Goal: Connect with others: Connect with others

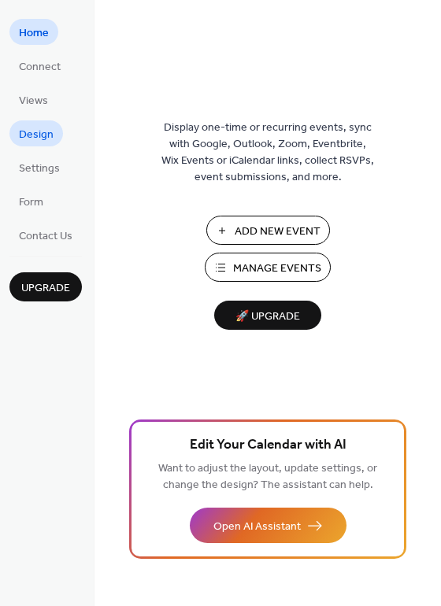
click at [39, 129] on span "Design" at bounding box center [36, 135] width 35 height 17
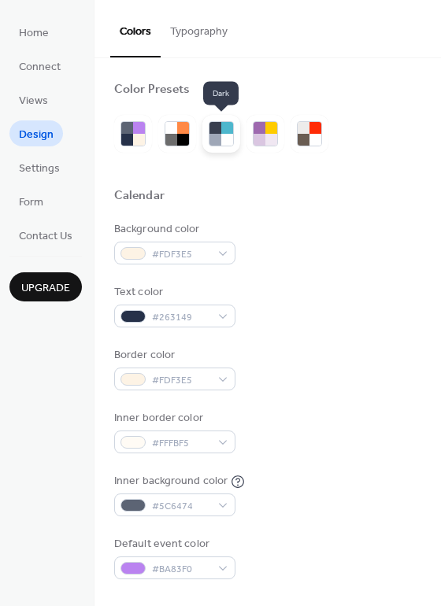
click at [224, 128] on div at bounding box center [227, 128] width 12 height 12
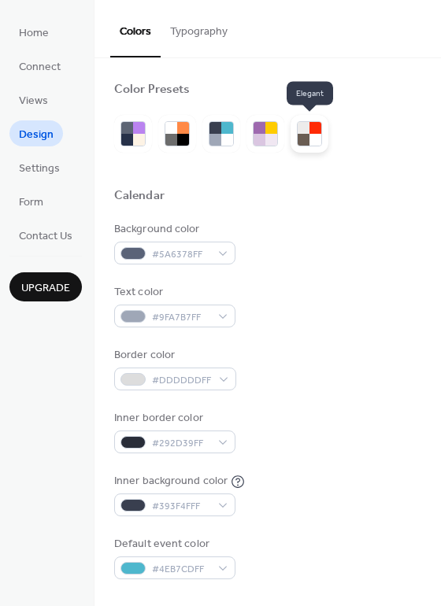
click at [302, 134] on div at bounding box center [304, 140] width 12 height 12
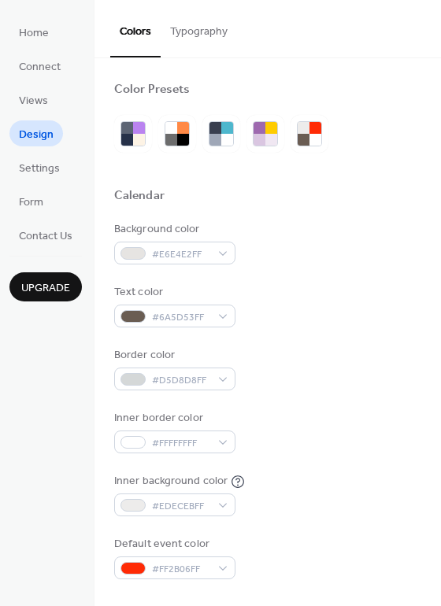
drag, startPoint x: 154, startPoint y: 135, endPoint x: 205, endPoint y: 61, distance: 90.0
click at [158, 131] on div at bounding box center [221, 134] width 214 height 38
click at [223, 32] on button "Typography" at bounding box center [199, 28] width 76 height 56
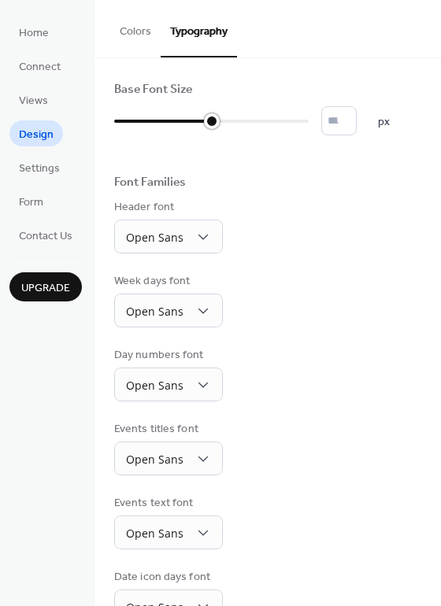
type input "**"
drag, startPoint x: 117, startPoint y: 118, endPoint x: 187, endPoint y: 120, distance: 69.3
click at [187, 120] on div at bounding box center [188, 121] width 16 height 16
click at [28, 194] on span "Form" at bounding box center [31, 202] width 24 height 17
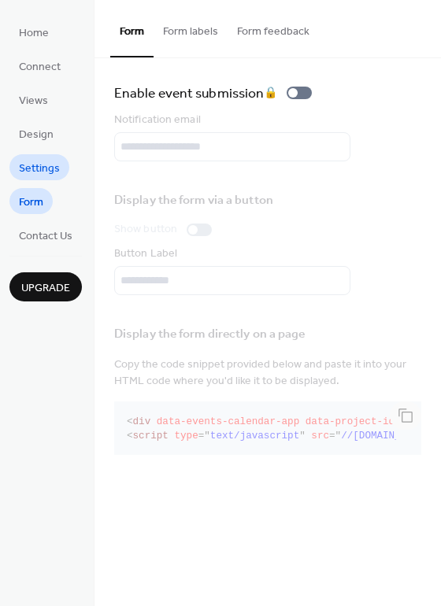
click at [39, 173] on span "Settings" at bounding box center [39, 169] width 41 height 17
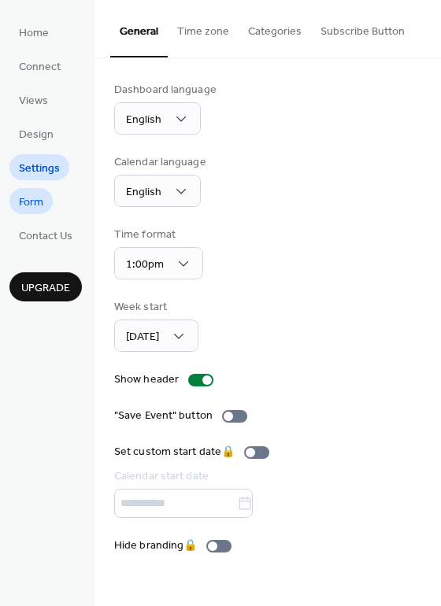
click at [26, 206] on span "Form" at bounding box center [31, 202] width 24 height 17
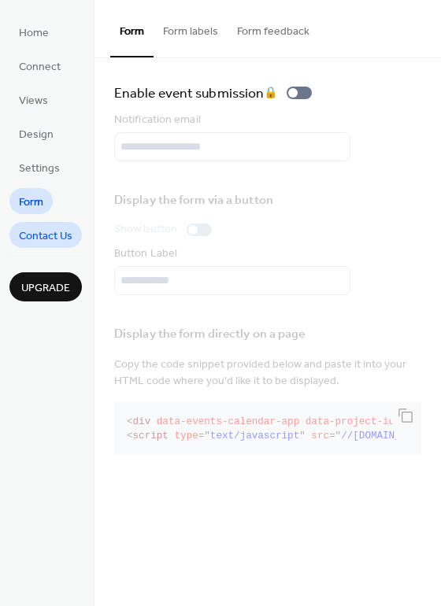
click at [46, 238] on span "Contact Us" at bounding box center [46, 236] width 54 height 17
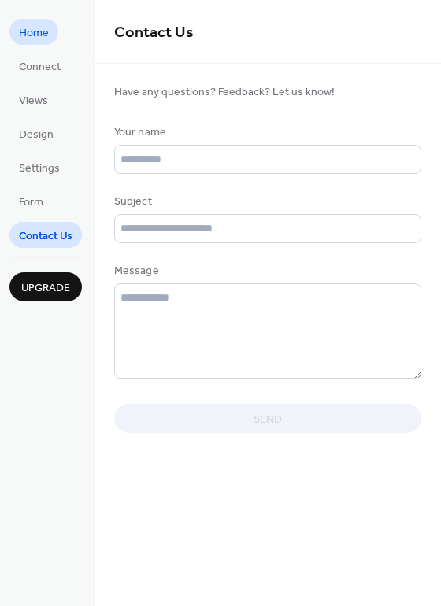
click at [38, 28] on span "Home" at bounding box center [34, 33] width 30 height 17
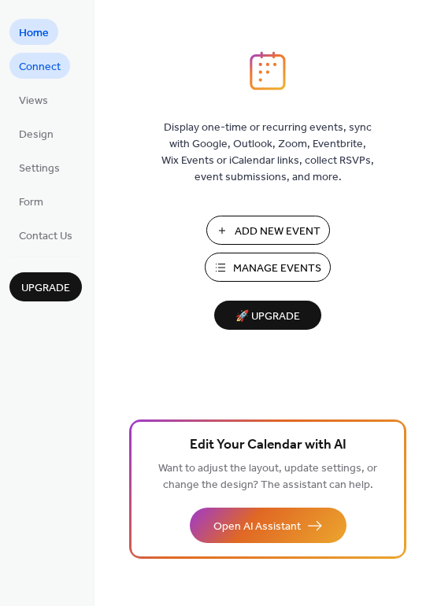
click at [35, 61] on span "Connect" at bounding box center [40, 67] width 42 height 17
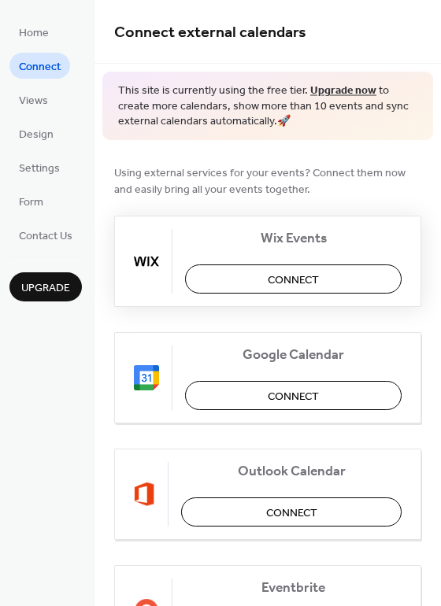
click at [328, 285] on button "Connect" at bounding box center [293, 279] width 216 height 29
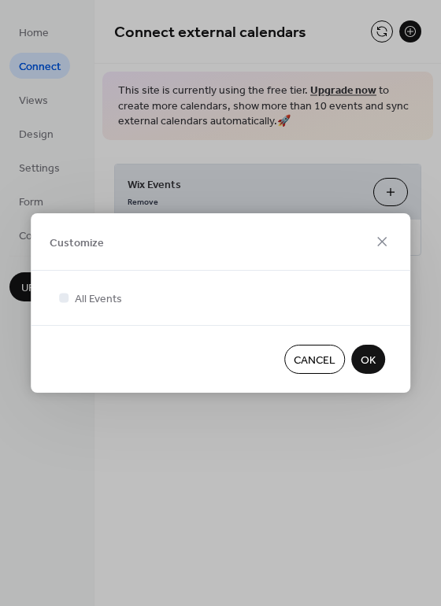
click at [362, 358] on span "OK" at bounding box center [368, 361] width 15 height 17
